Goal: Task Accomplishment & Management: Manage account settings

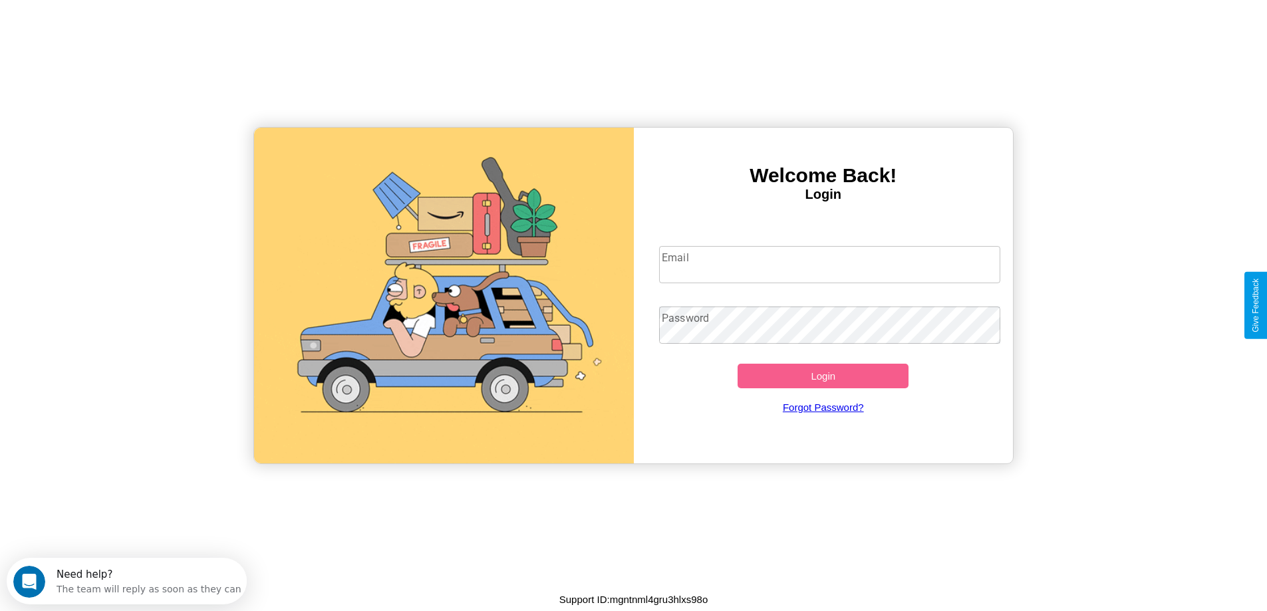
click at [829, 265] on input "Email" at bounding box center [829, 264] width 341 height 37
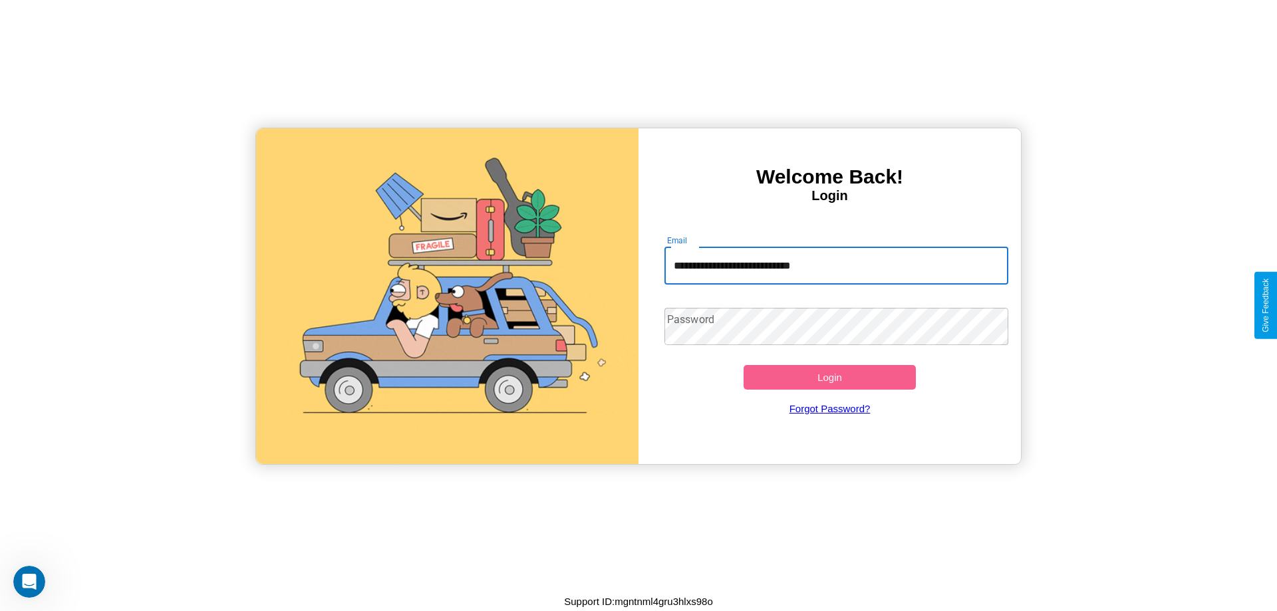
type input "**********"
click at [829, 377] on button "Login" at bounding box center [829, 377] width 172 height 25
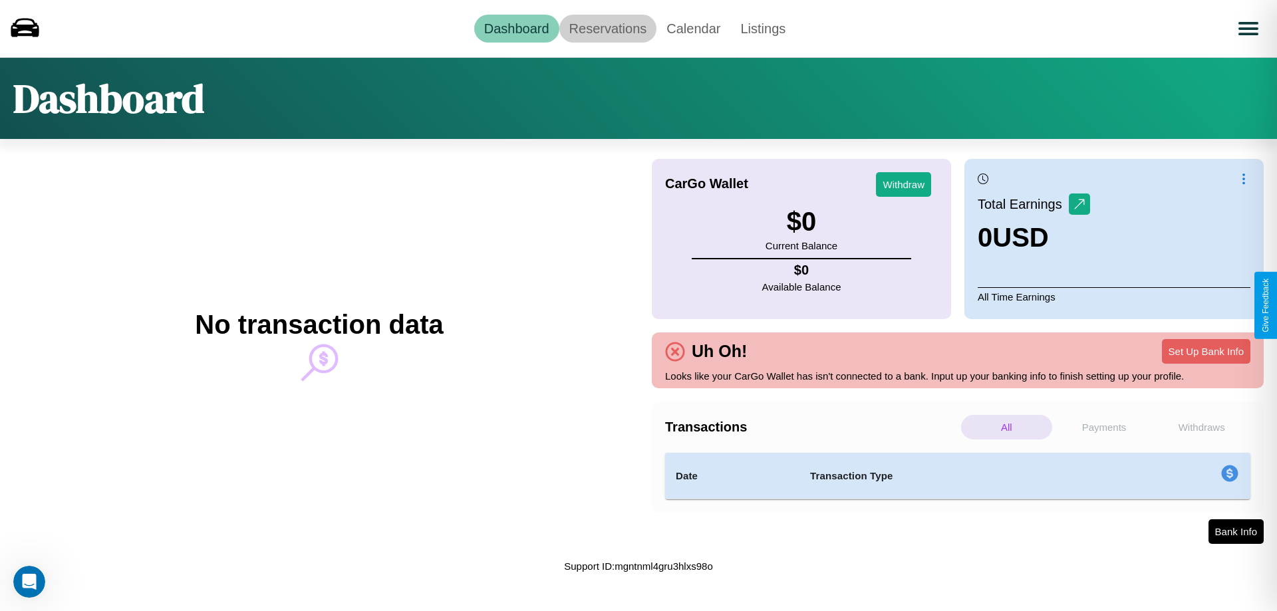
click at [607, 28] on link "Reservations" at bounding box center [608, 29] width 98 height 28
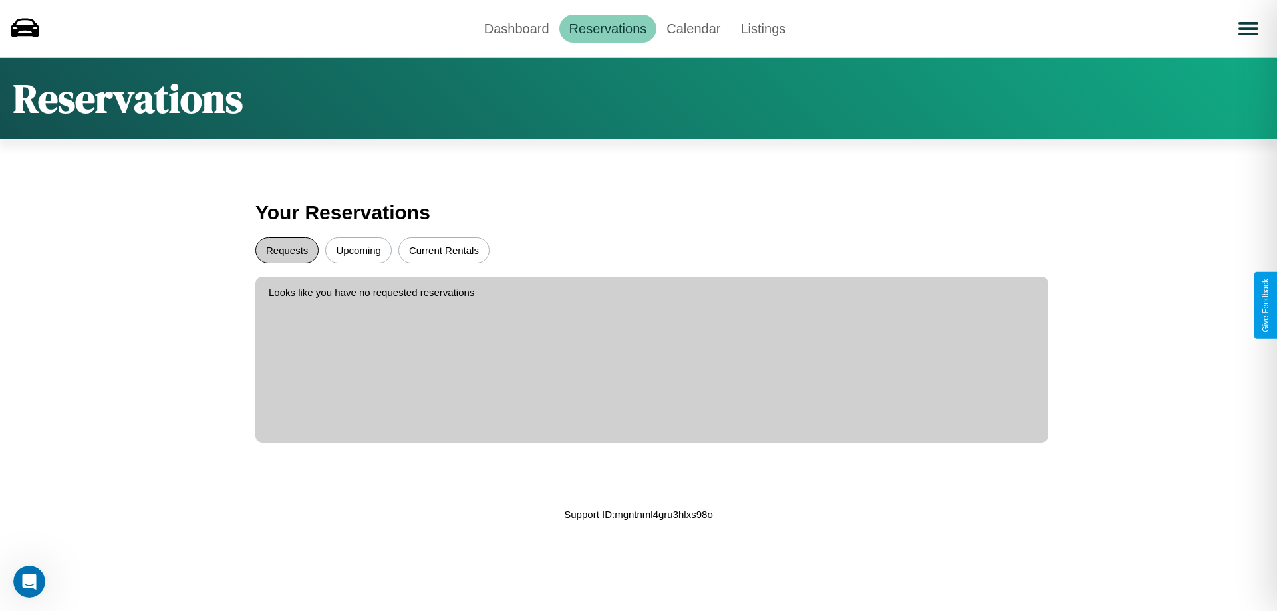
click at [287, 250] on button "Requests" at bounding box center [286, 250] width 63 height 26
click at [444, 250] on button "Current Rentals" at bounding box center [443, 250] width 91 height 26
click at [693, 28] on link "Calendar" at bounding box center [693, 29] width 74 height 28
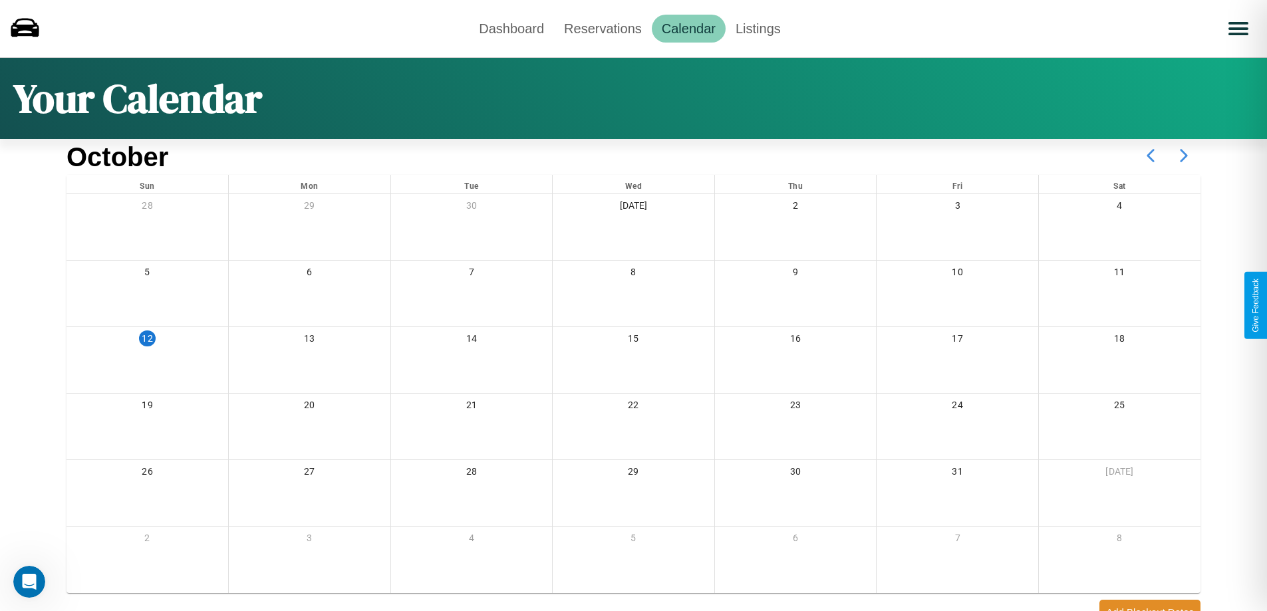
click at [1184, 156] on icon at bounding box center [1183, 155] width 33 height 33
